Goal: Transaction & Acquisition: Purchase product/service

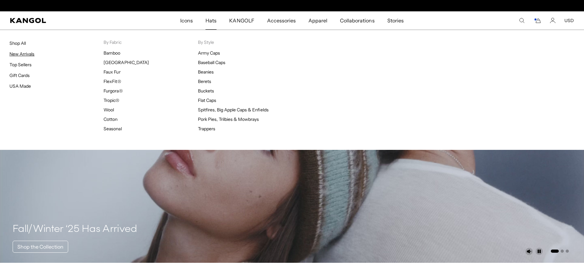
scroll to position [0, 130]
click at [16, 65] on link "Top Sellers" at bounding box center [20, 65] width 22 height 6
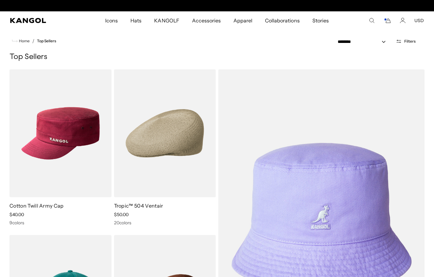
scroll to position [0, 130]
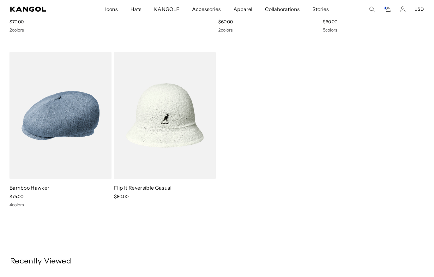
click at [0, 0] on img at bounding box center [0, 0] width 0 height 0
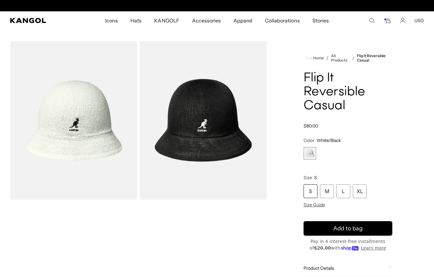
scroll to position [0, 130]
